Goal: Information Seeking & Learning: Find specific fact

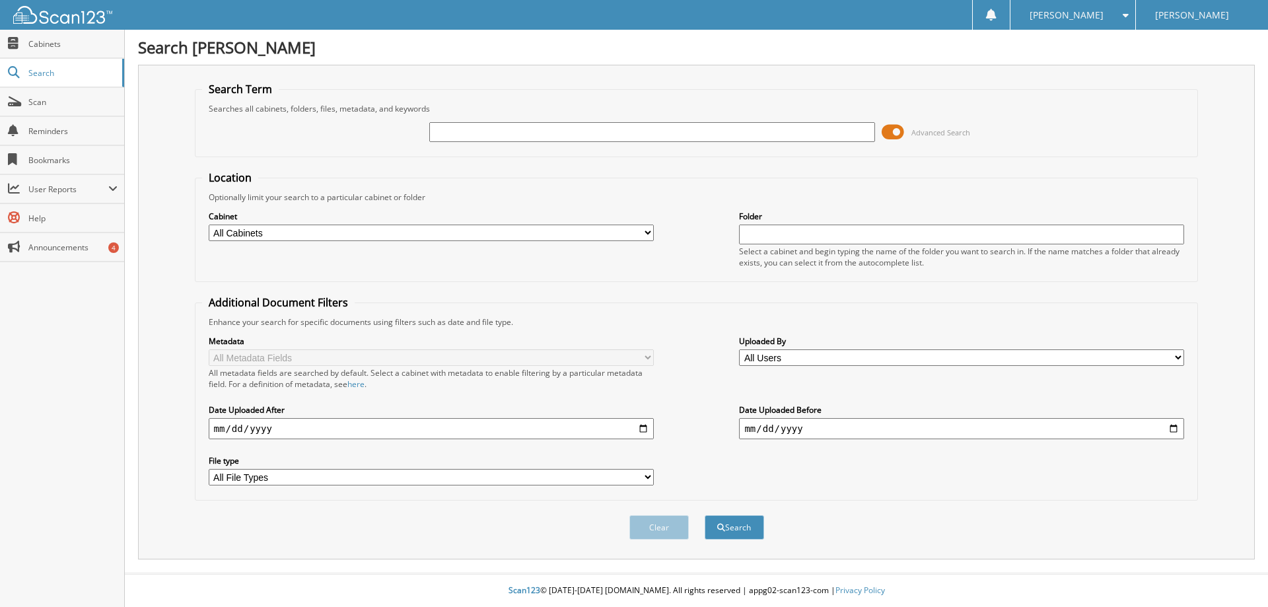
click at [453, 134] on input "text" at bounding box center [651, 132] width 445 height 20
type input "[PERSON_NAME]"
click at [705, 515] on button "Search" at bounding box center [734, 527] width 59 height 24
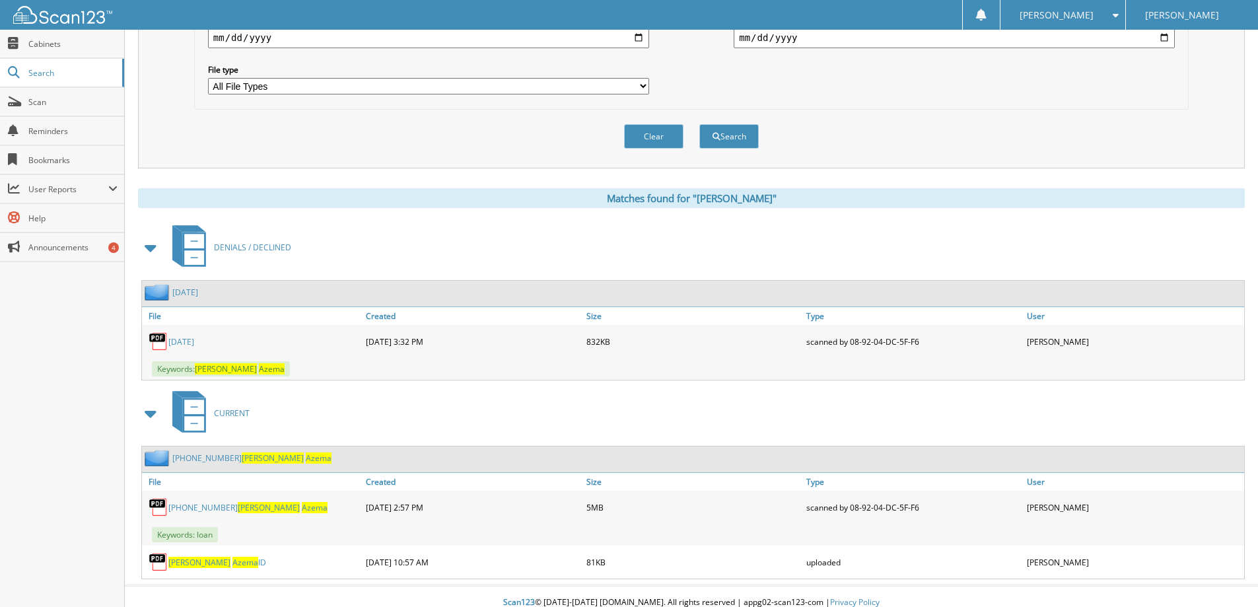
scroll to position [403, 0]
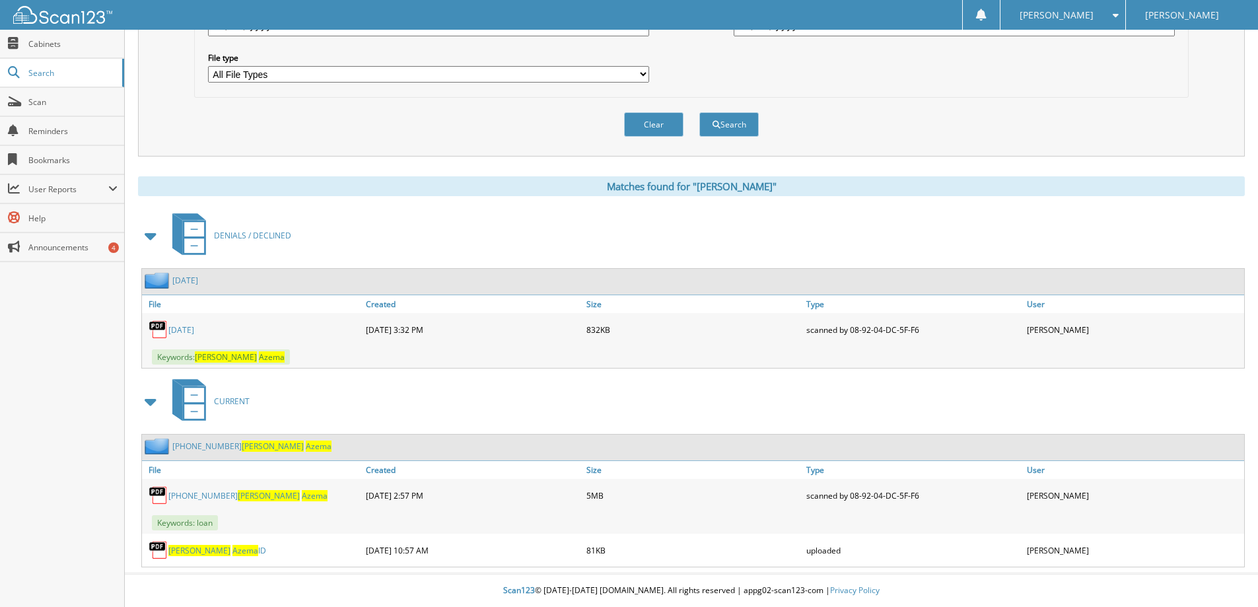
click at [178, 495] on link "[PHONE_NUMBER] [PERSON_NAME]" at bounding box center [247, 495] width 159 height 11
click at [232, 548] on span "Azema" at bounding box center [245, 550] width 26 height 11
